Goal: Find contact information: Obtain details needed to contact an individual or organization

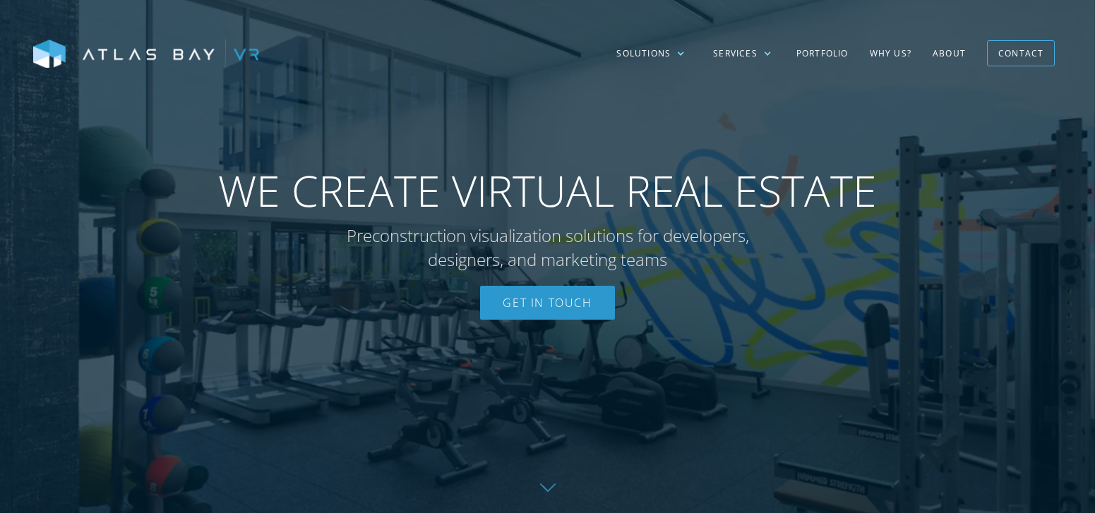
click at [765, 30] on div "Solutions Multi-Family Student Housing Senior Living Residential Industrial Sol…" at bounding box center [547, 53] width 1095 height 107
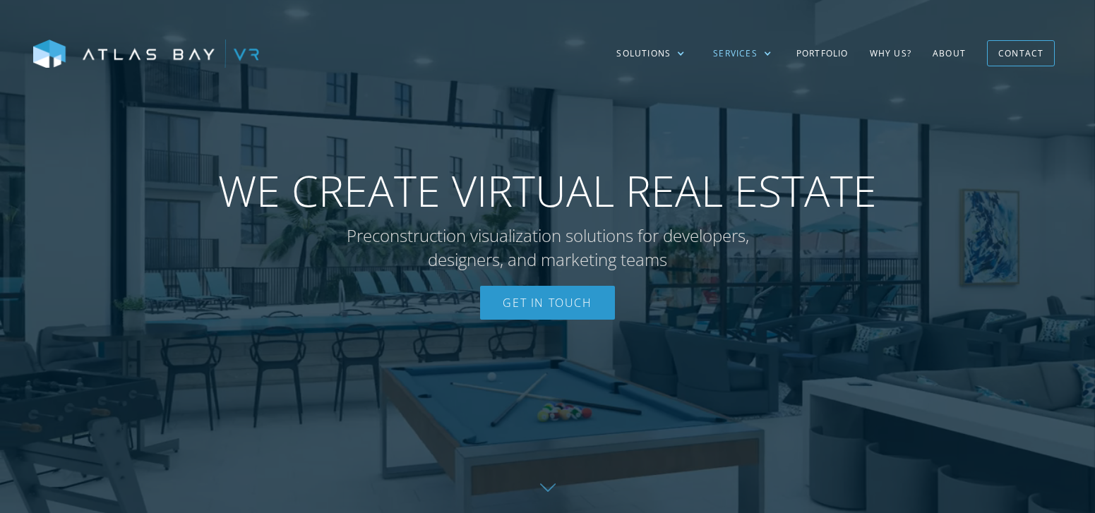
click at [766, 53] on div at bounding box center [767, 53] width 8 height 8
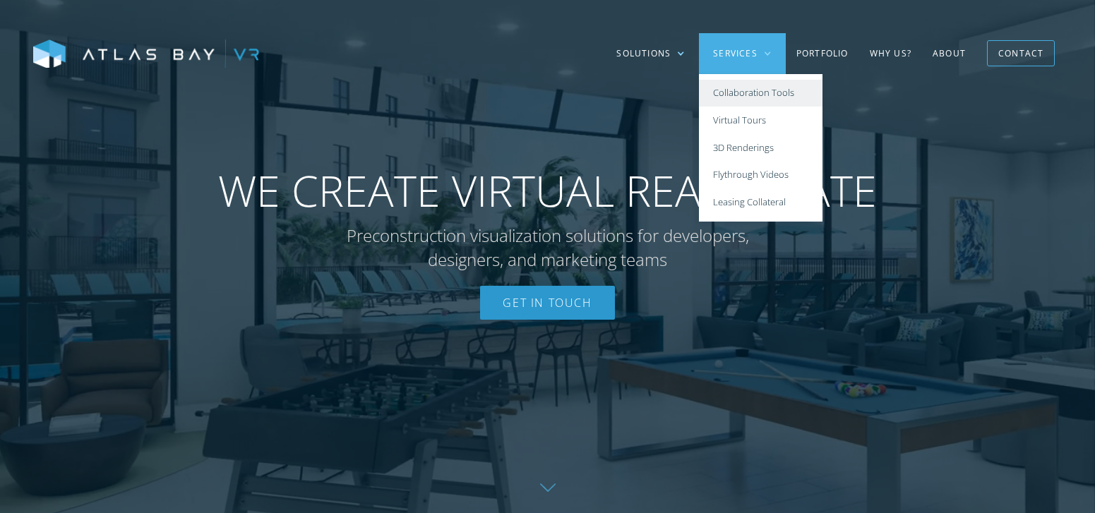
click at [768, 96] on link "Collaboration Tools" at bounding box center [761, 94] width 124 height 28
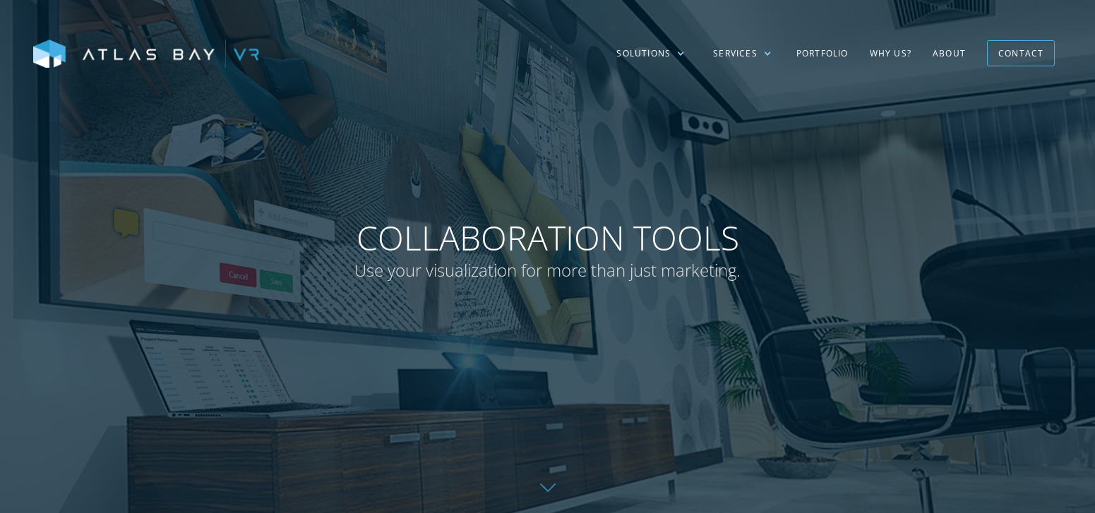
click at [761, 52] on div "Services" at bounding box center [742, 53] width 87 height 41
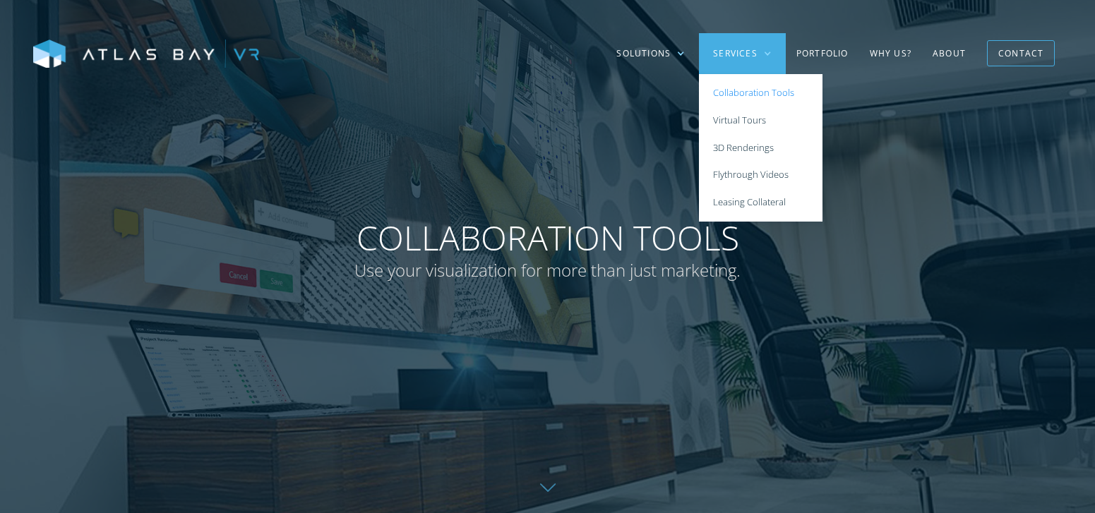
click at [927, 187] on div at bounding box center [547, 256] width 1095 height 513
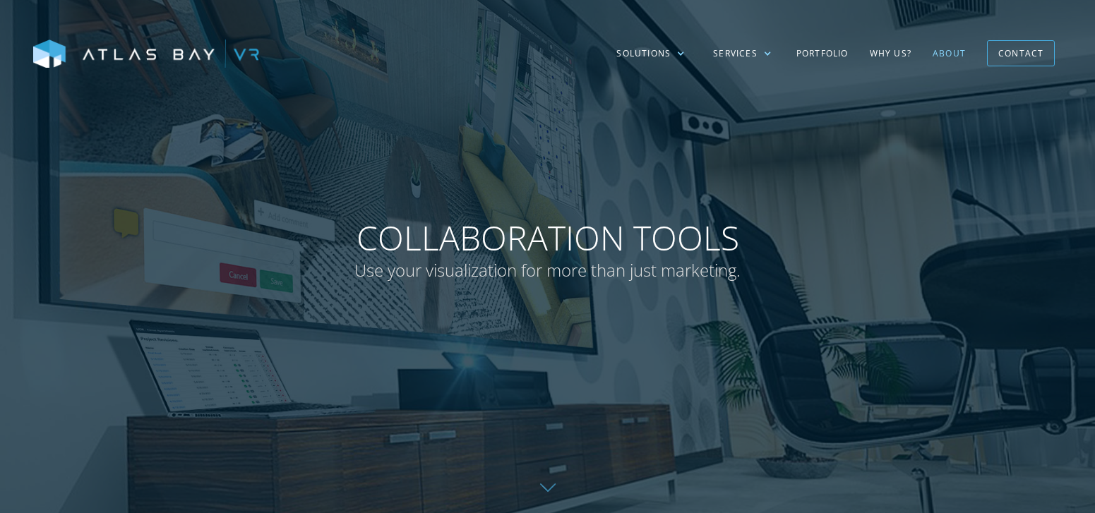
click at [963, 57] on link "About" at bounding box center [949, 53] width 54 height 41
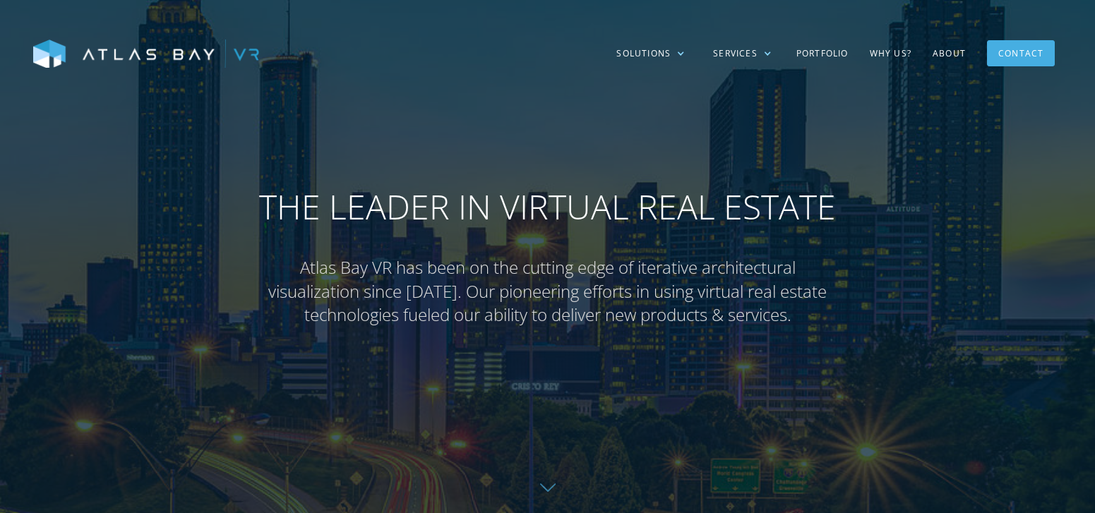
click at [1014, 59] on div "Contact" at bounding box center [1021, 53] width 45 height 22
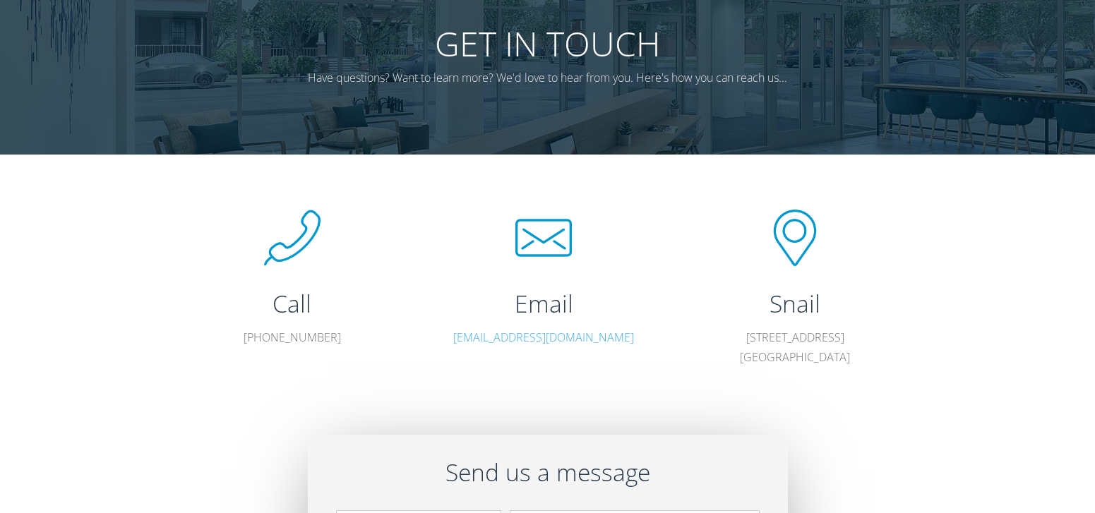
scroll to position [131, 0]
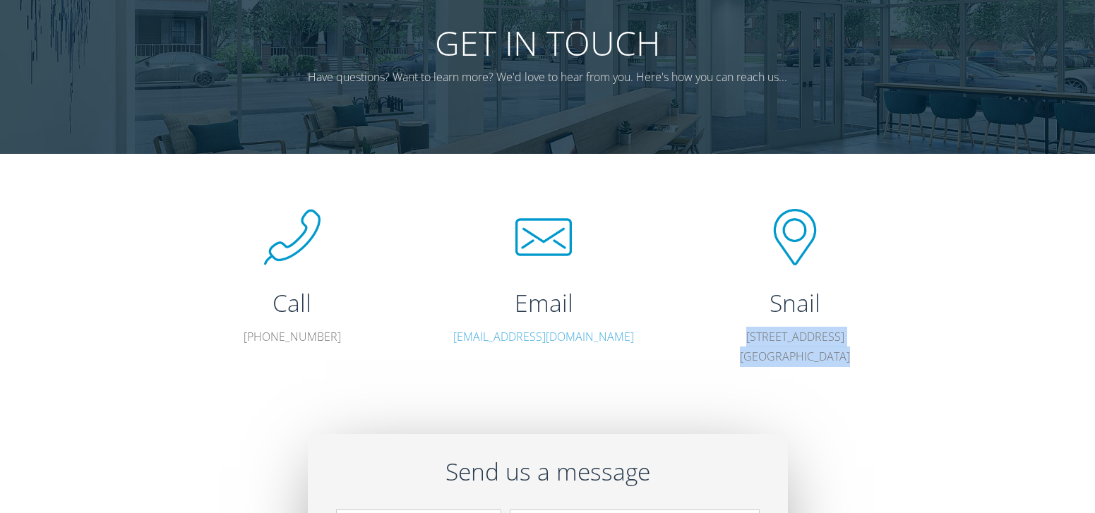
drag, startPoint x: 868, startPoint y: 367, endPoint x: 740, endPoint y: 339, distance: 130.9
click at [740, 339] on div "Snail 3423 Piedmont Rd NE Atlanta, GA 30305" at bounding box center [795, 331] width 191 height 102
copy p "3423 Piedmont Rd NE Atlanta, GA 30305"
click at [387, 349] on div "Call (404) 585-8837" at bounding box center [292, 285] width 251 height 153
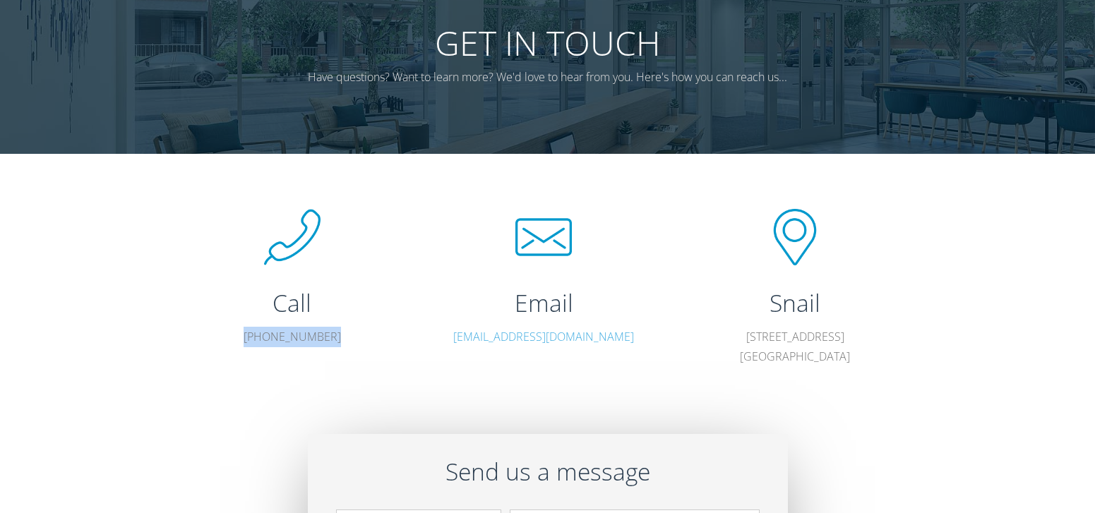
drag, startPoint x: 360, startPoint y: 332, endPoint x: 226, endPoint y: 335, distance: 134.2
click at [226, 335] on p "(404) 585-8837" at bounding box center [292, 337] width 191 height 20
copy p "(404) 585-8837"
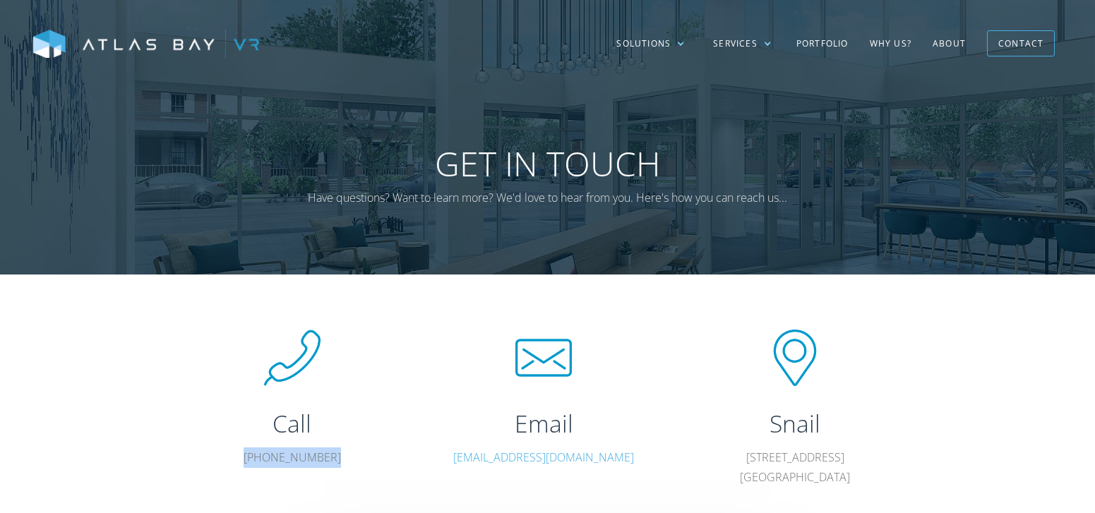
scroll to position [0, 0]
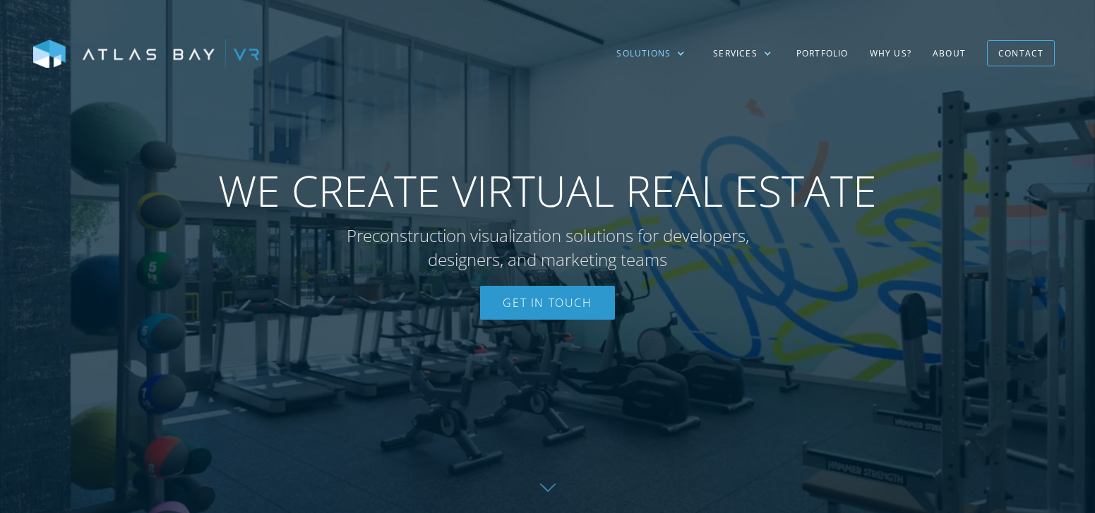
click at [689, 56] on div "Solutions" at bounding box center [650, 53] width 97 height 41
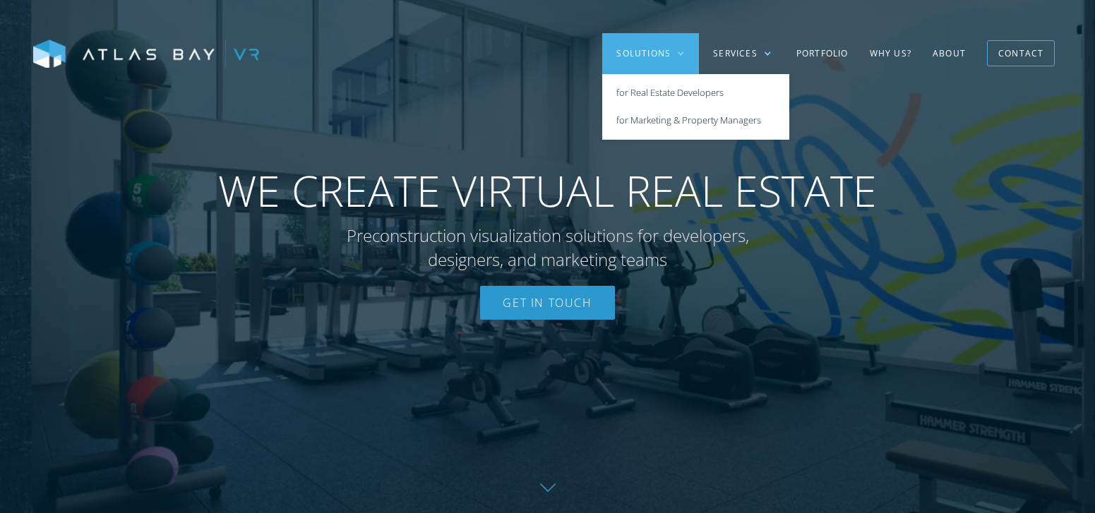
click at [918, 22] on div "Solutions Multi-Family Student Housing Senior Living Residential Industrial Sol…" at bounding box center [547, 53] width 1095 height 107
